Goal: Information Seeking & Learning: Check status

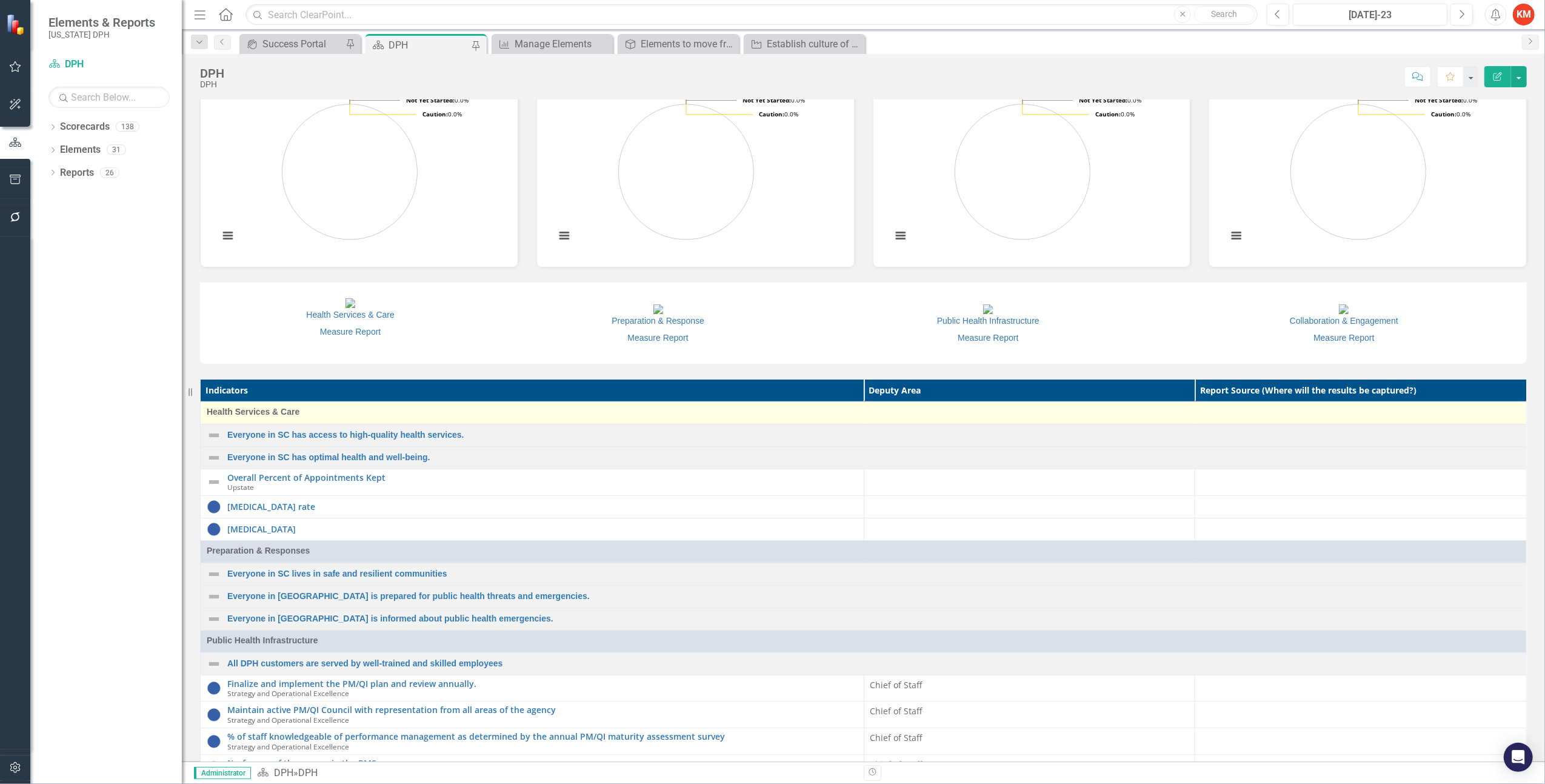
scroll to position [672, 0]
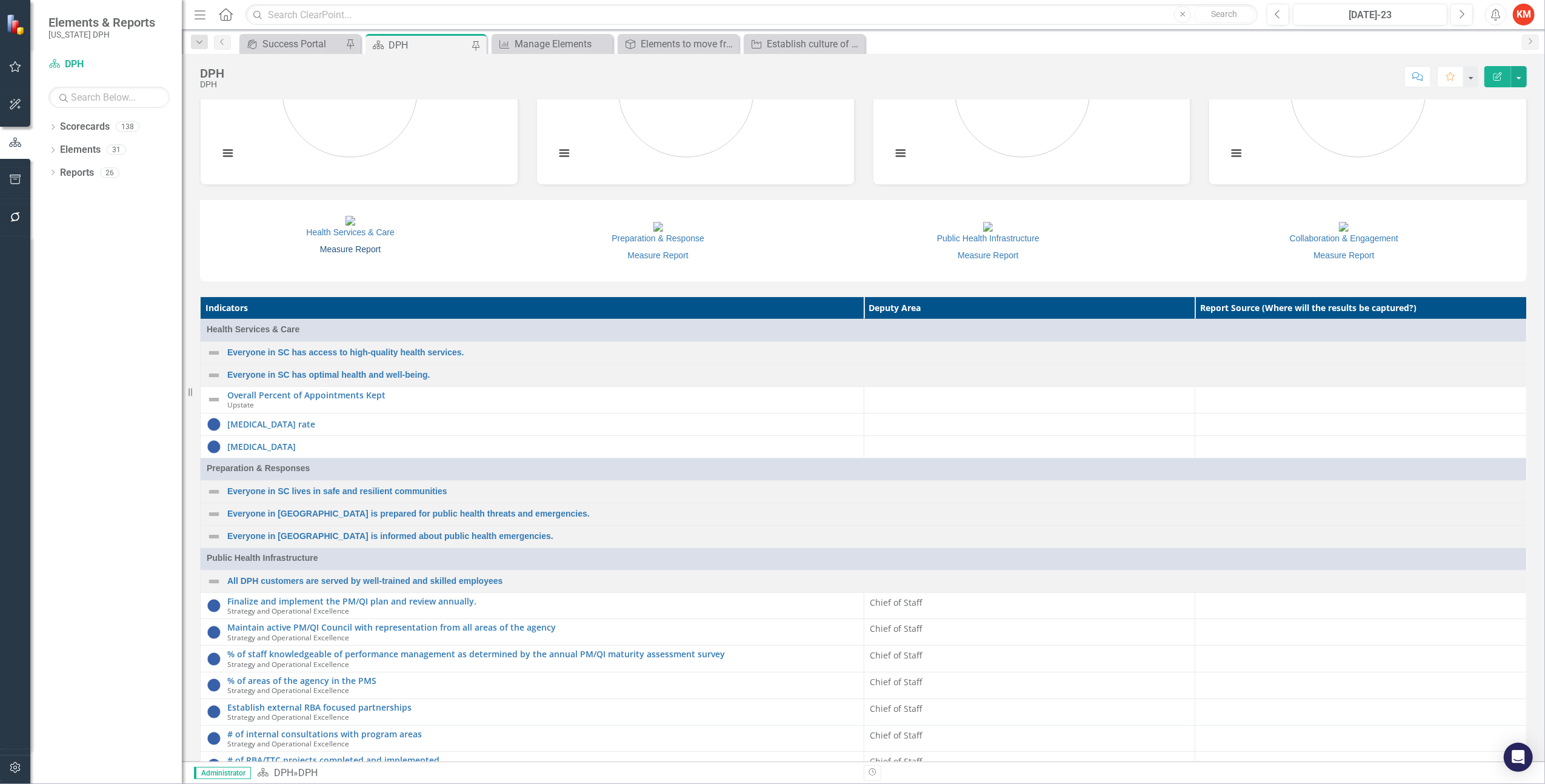
click at [374, 254] on link "Measure Report" at bounding box center [350, 248] width 60 height 10
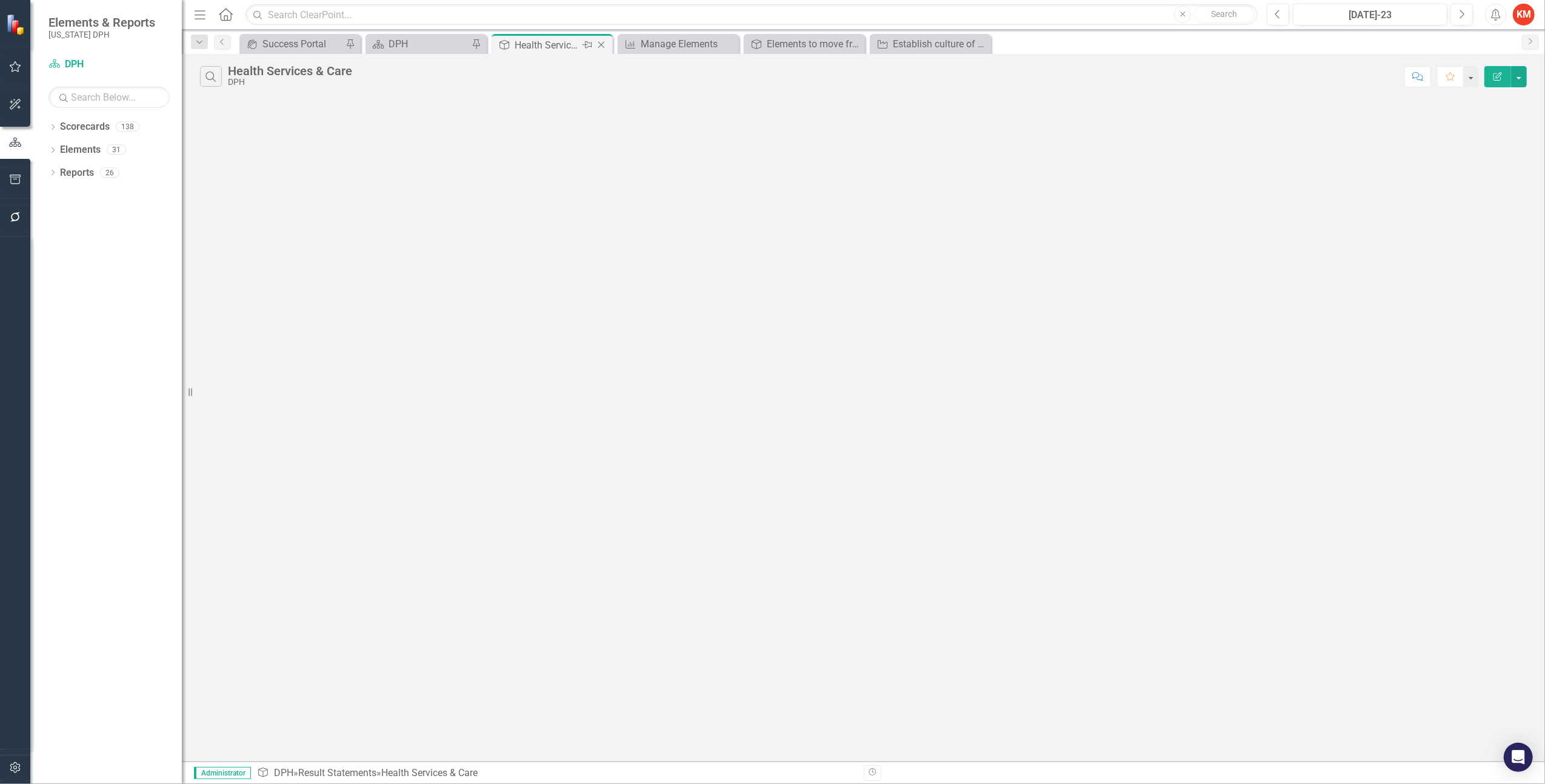
click at [601, 47] on icon "Close" at bounding box center [601, 44] width 12 height 10
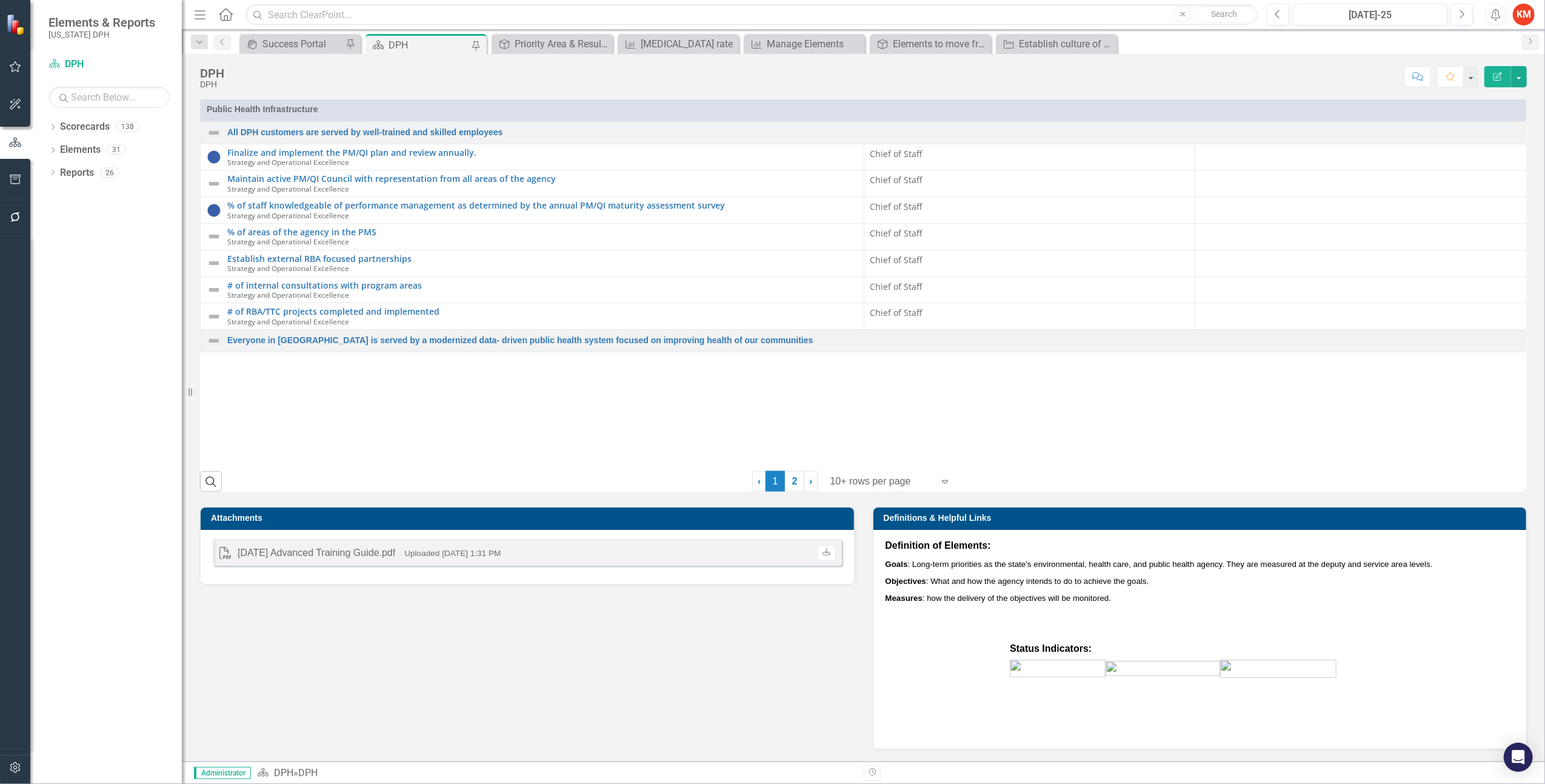
scroll to position [1186, 0]
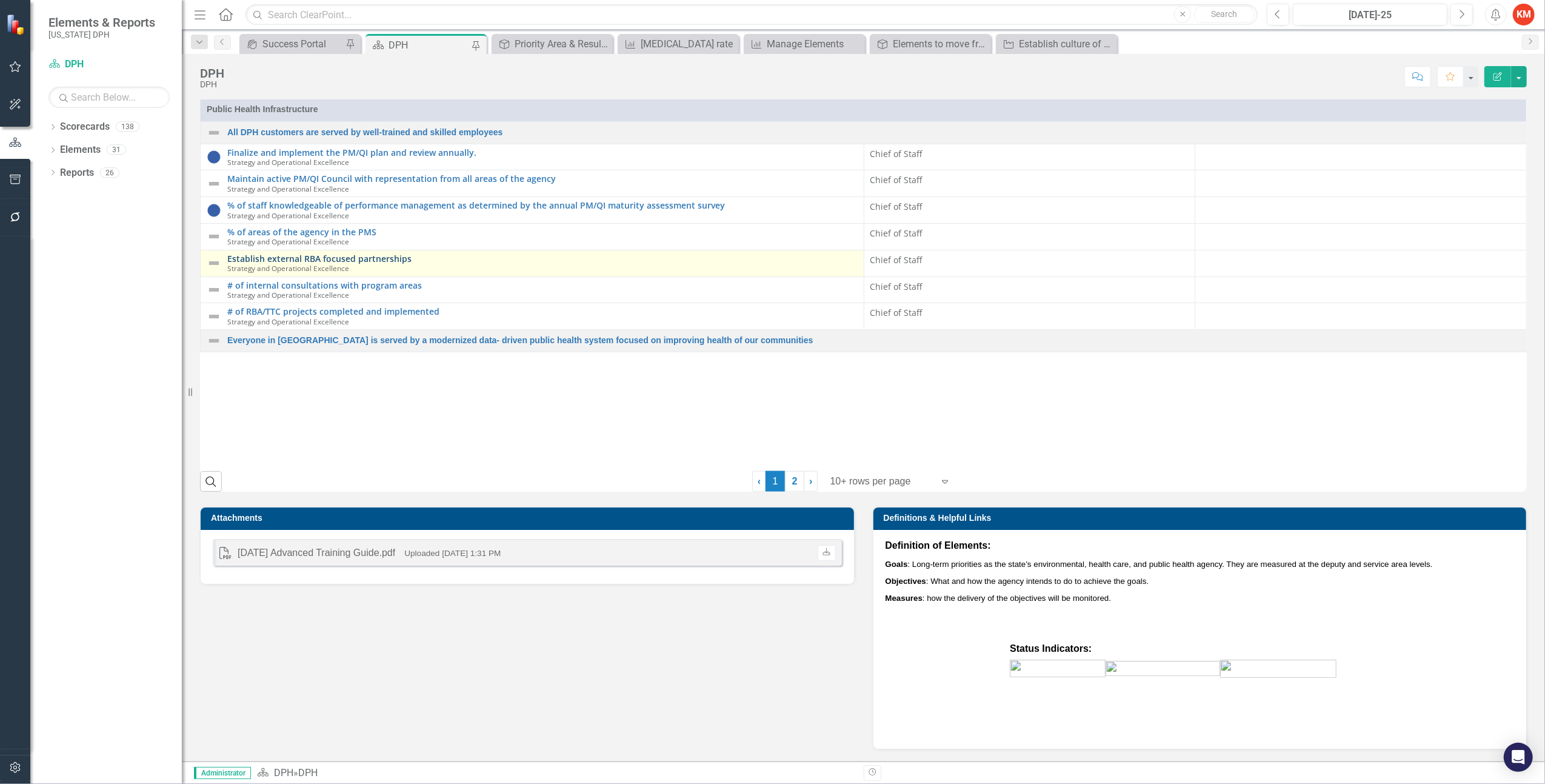
click at [384, 263] on link "Establish external RBA focused partnerships" at bounding box center [542, 258] width 630 height 9
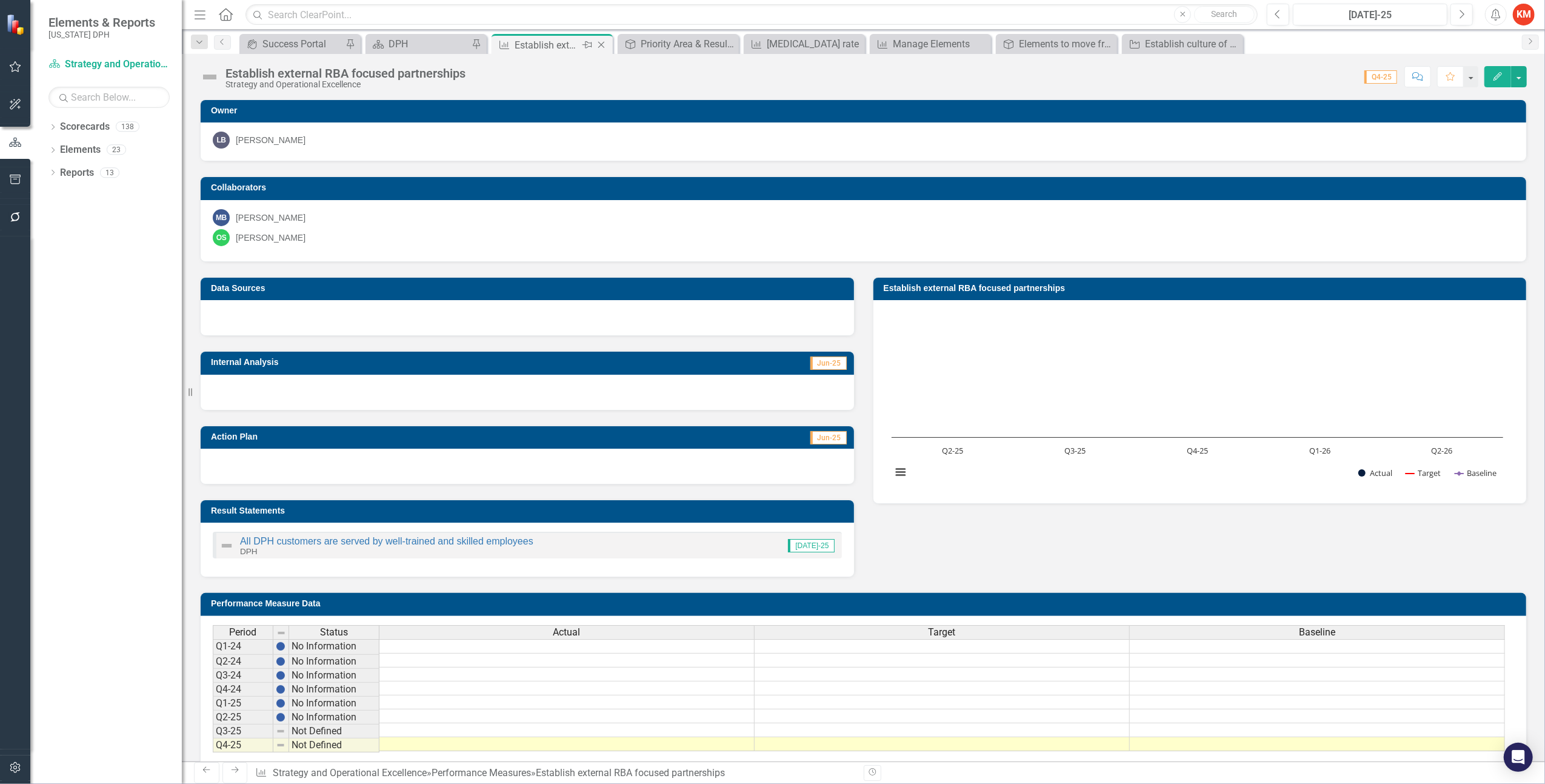
click at [606, 47] on icon "Close" at bounding box center [601, 44] width 12 height 10
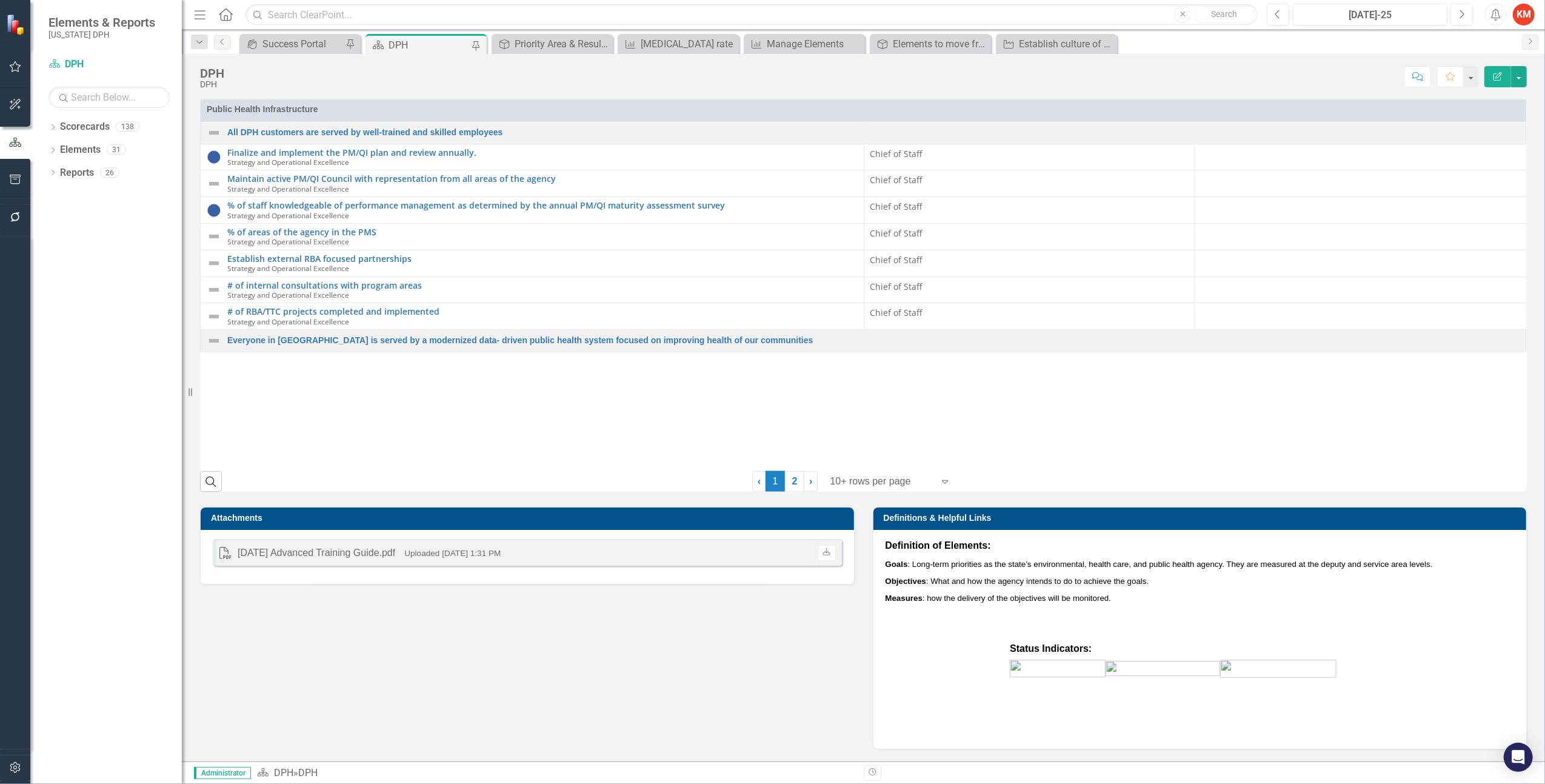
scroll to position [1322, 0]
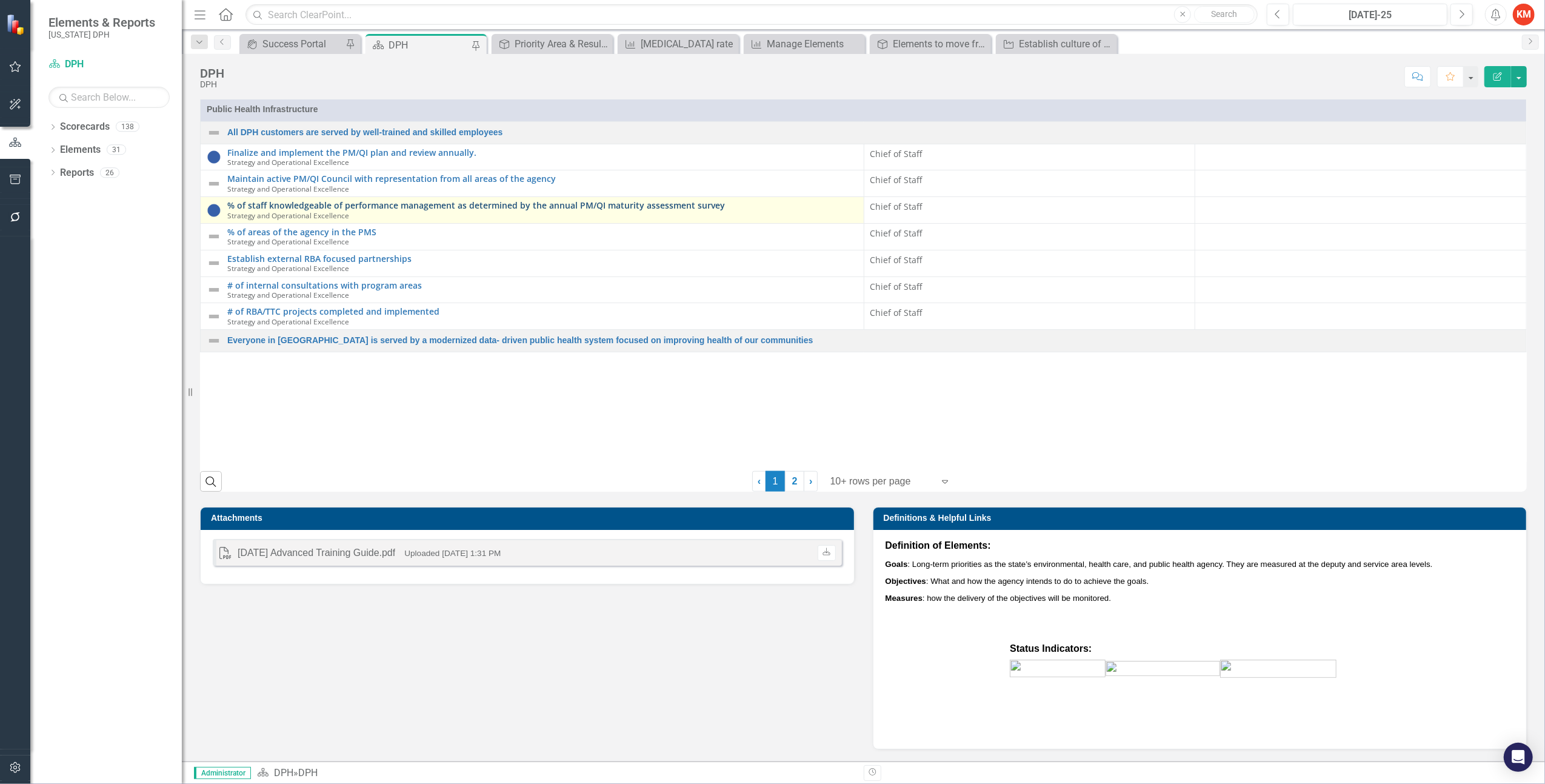
click at [396, 205] on link "% of staff knowledgeable of performance management as determined by the annual …" at bounding box center [542, 205] width 630 height 9
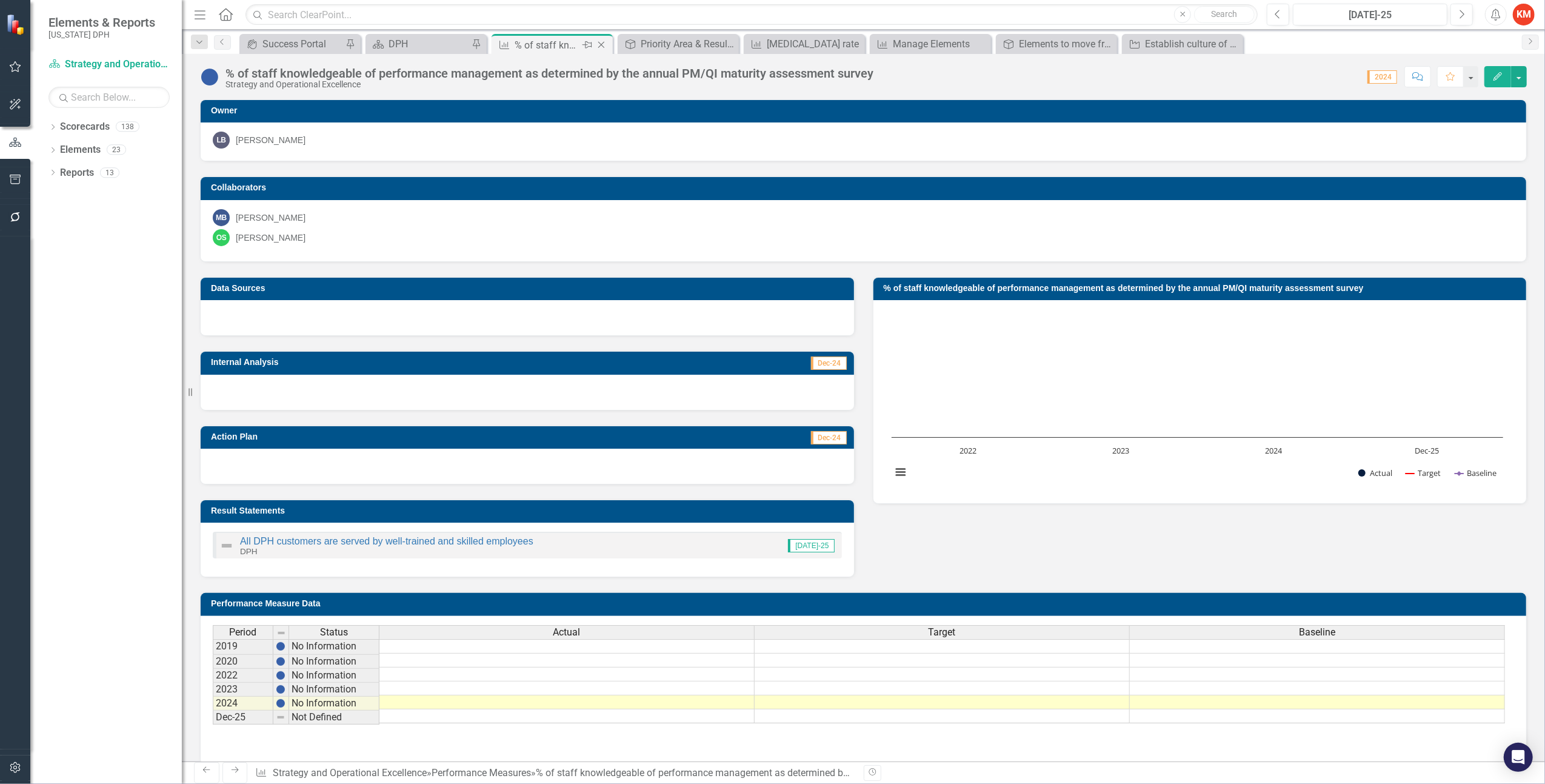
click at [601, 43] on icon "Close" at bounding box center [601, 44] width 12 height 10
